Goal: Task Accomplishment & Management: Manage account settings

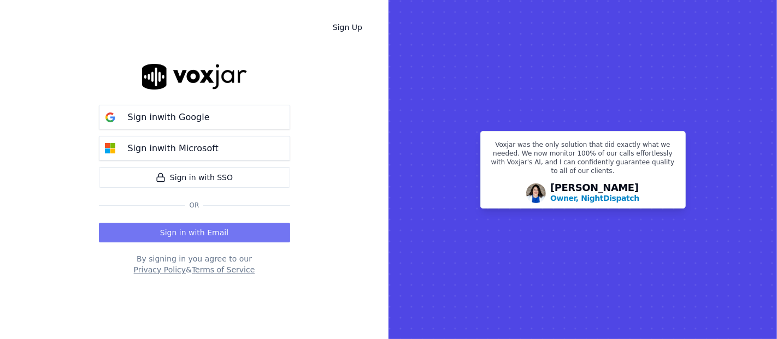
click at [198, 225] on button "Sign in with Email" at bounding box center [194, 233] width 191 height 20
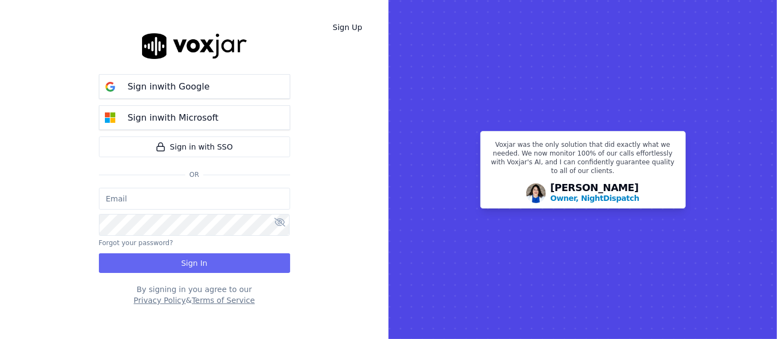
type input "[EMAIL_ADDRESS][DOMAIN_NAME]"
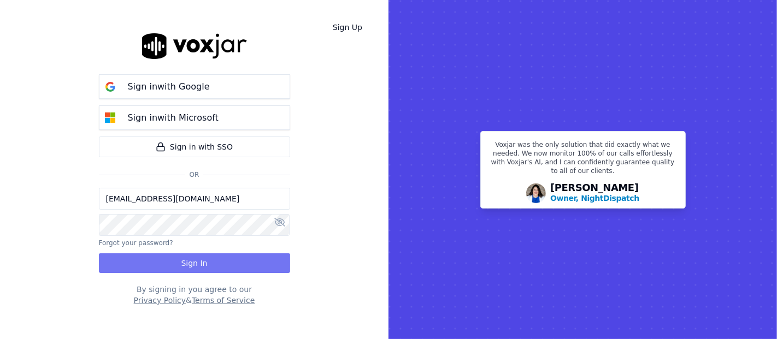
click at [197, 265] on button "Sign In" at bounding box center [194, 264] width 191 height 20
